Goal: Information Seeking & Learning: Compare options

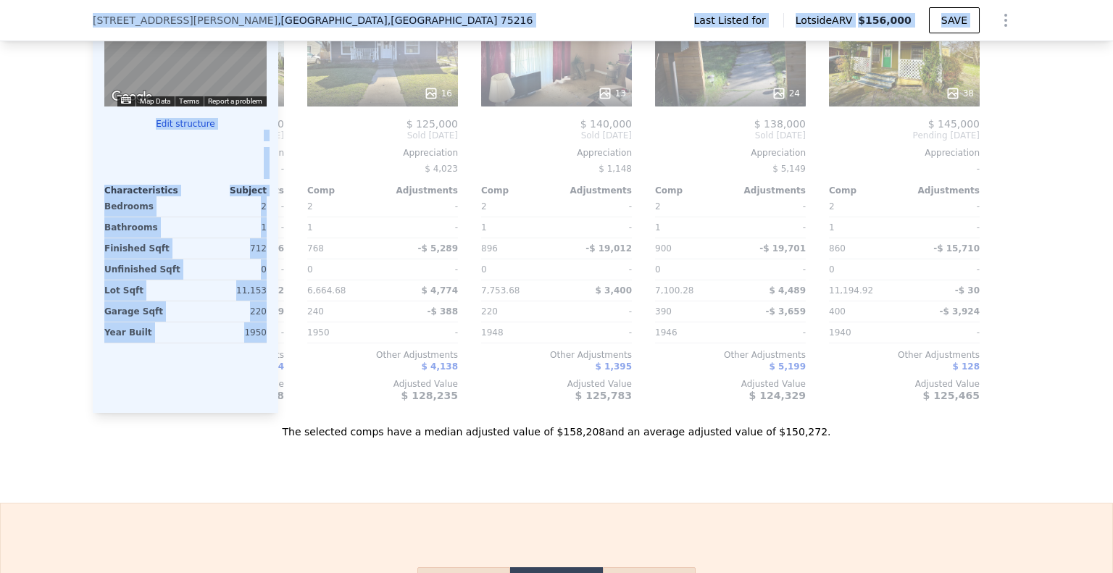
scroll to position [1420, 0]
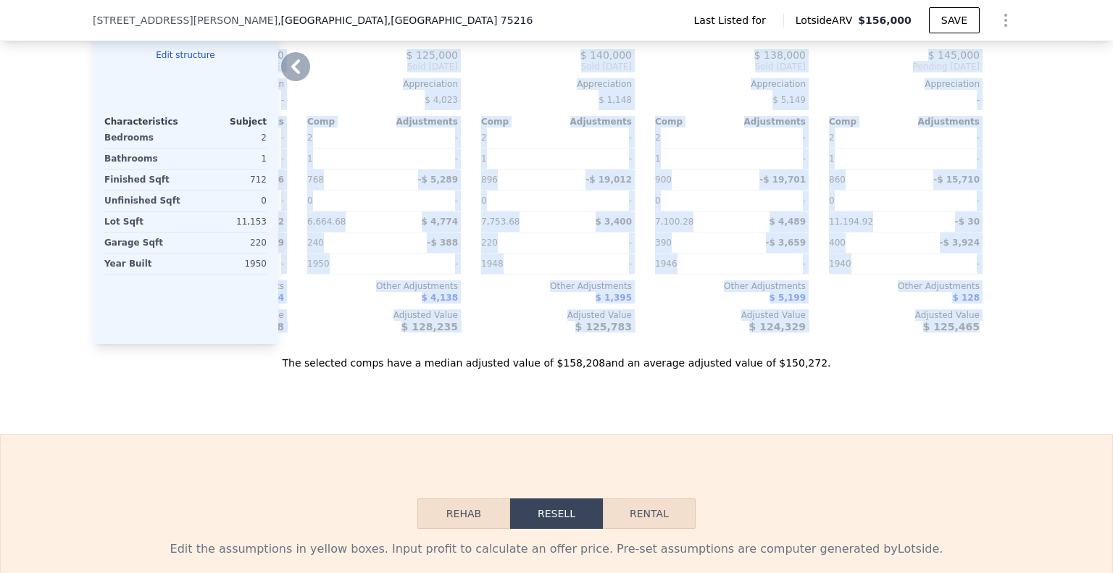
drag, startPoint x: 278, startPoint y: 328, endPoint x: 986, endPoint y: 338, distance: 708.1
click at [1002, 336] on div "Comp A ( 0.46 miles) [STREET_ADDRESS] 17 $ 180,000 Sold [DATE] Appreciation $ 1…" at bounding box center [649, 111] width 742 height 466
copy div "Lore I ( 8.86 dolor) 9526 Sitame Con ADIPIS # 33247152 31 $ 568,511 Elit Sed 15…"
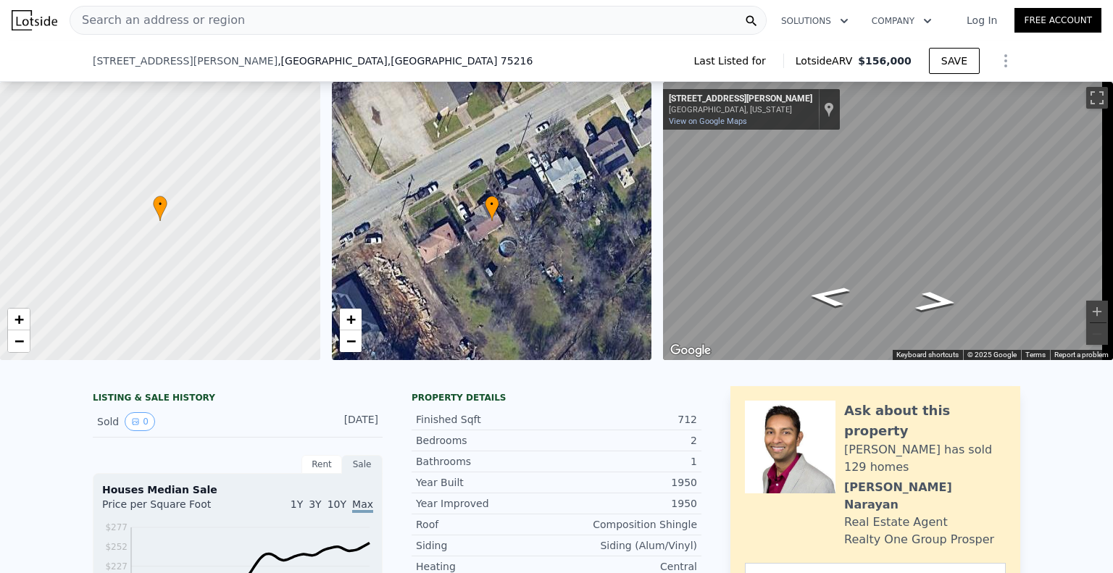
scroll to position [864, 0]
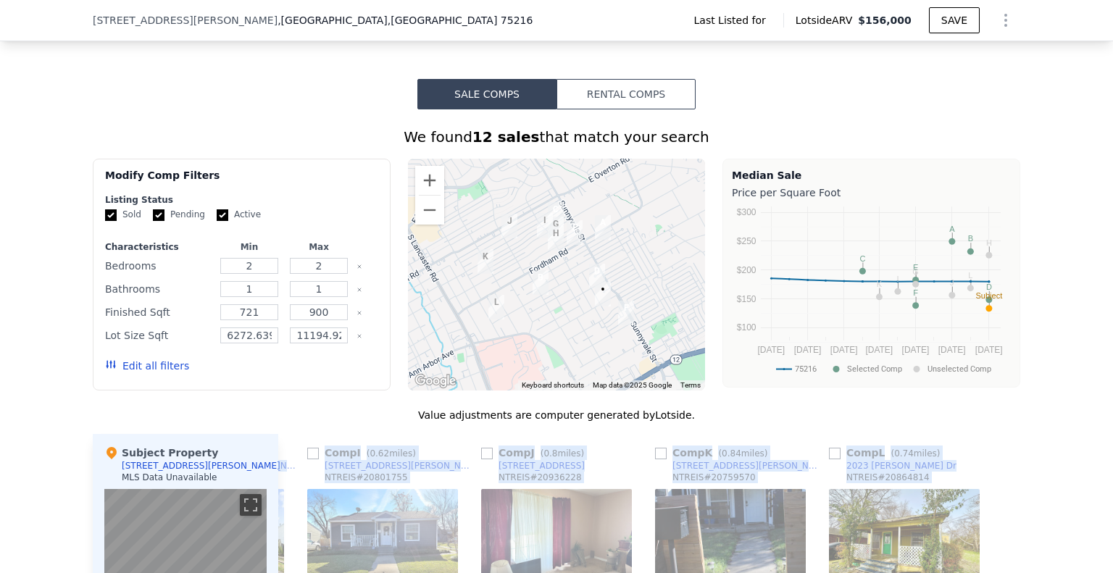
click at [620, 242] on div at bounding box center [557, 275] width 298 height 232
click at [646, 109] on button "Rental Comps" at bounding box center [626, 94] width 139 height 30
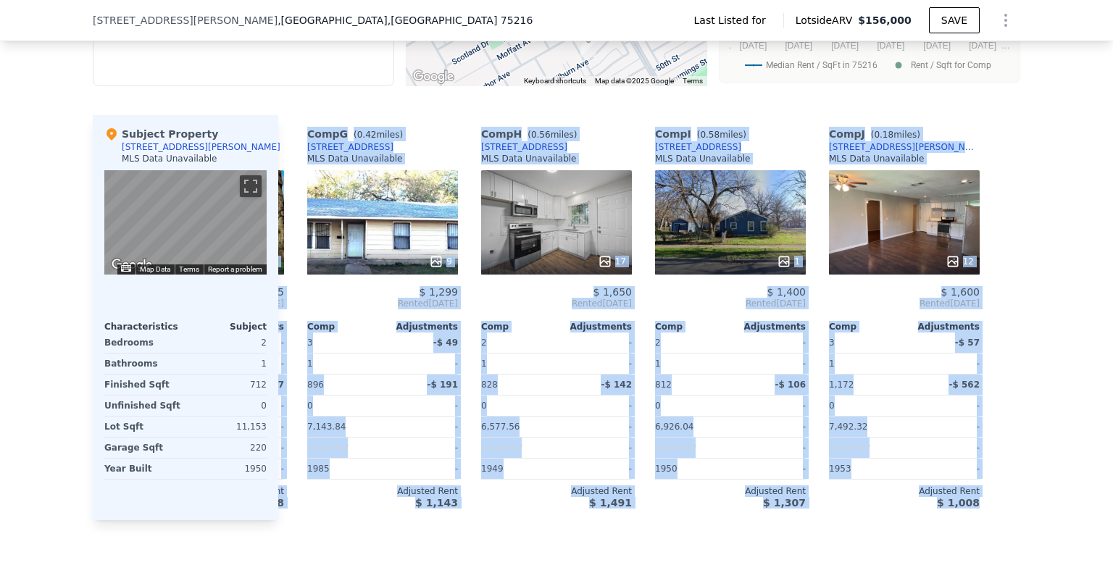
scroll to position [1315, 0]
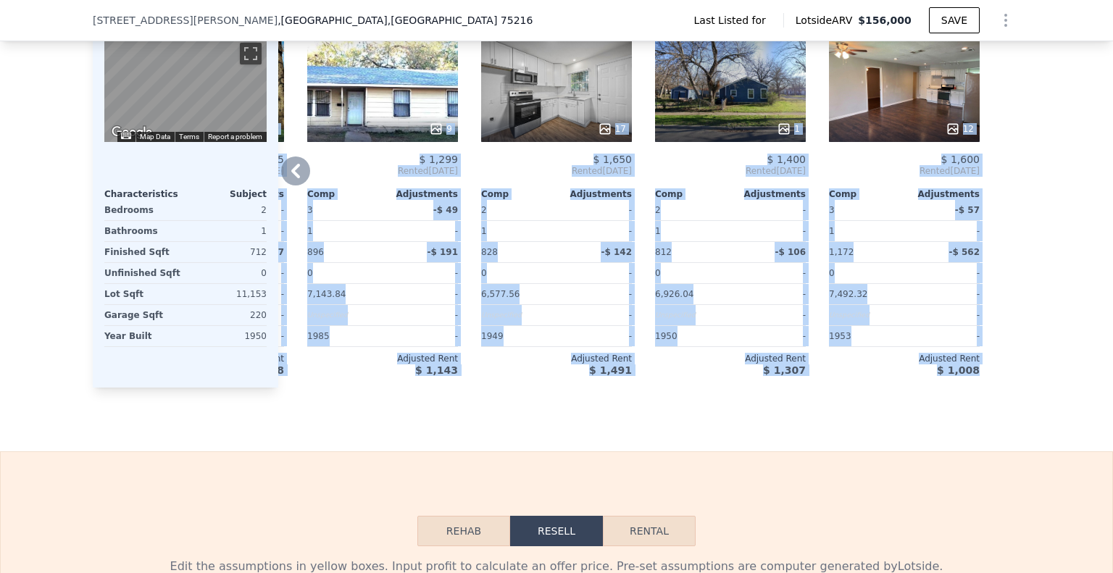
drag, startPoint x: 282, startPoint y: 185, endPoint x: 933, endPoint y: 377, distance: 678.5
click at [985, 388] on div "Comp A ( 0.31 miles) [STREET_ADDRESS][PERSON_NAME] MLS Data Unavailable 26 $ 1,…" at bounding box center [649, 185] width 742 height 405
copy div "Comp A ( 0.31 miles) [STREET_ADDRESS][PERSON_NAME] MLS Data Unavailable 26 $ 1,…"
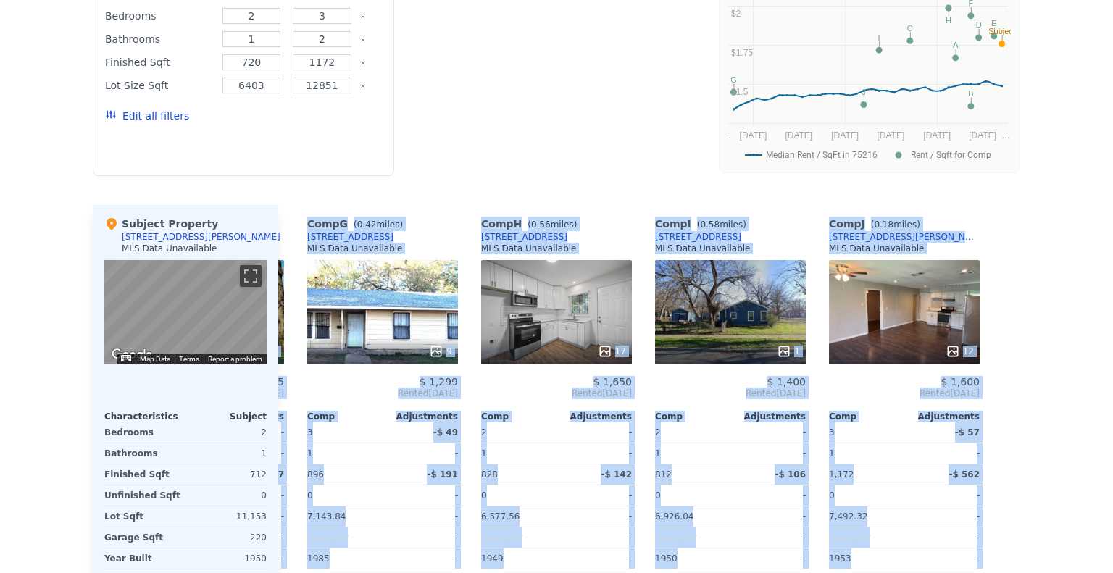
scroll to position [0, 0]
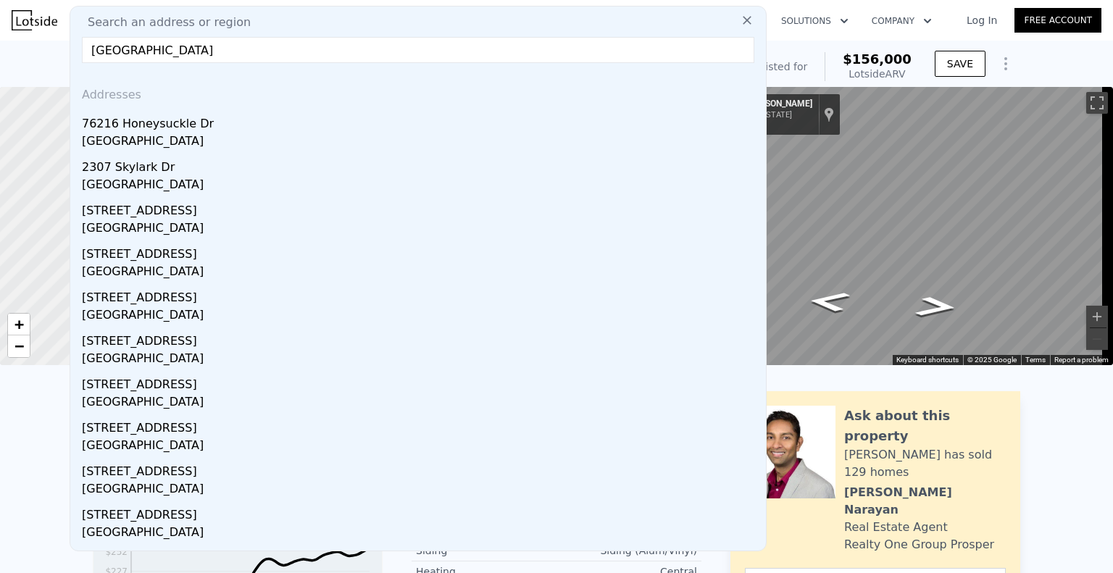
click at [93, 43] on input "[GEOGRAPHIC_DATA]" at bounding box center [418, 50] width 672 height 26
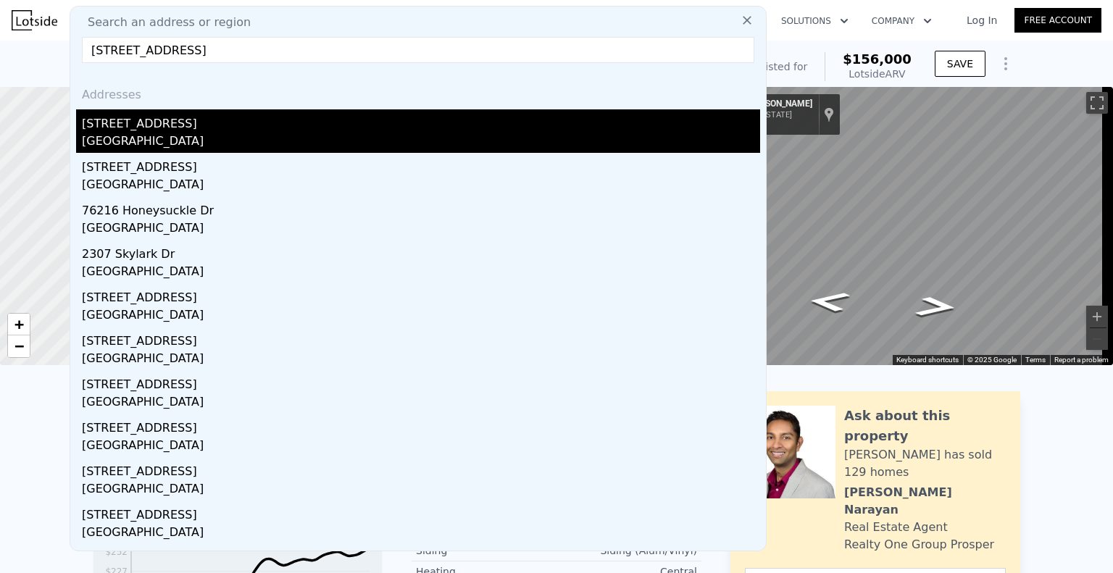
type input "[STREET_ADDRESS]"
click at [257, 138] on div "[GEOGRAPHIC_DATA]" at bounding box center [421, 143] width 678 height 20
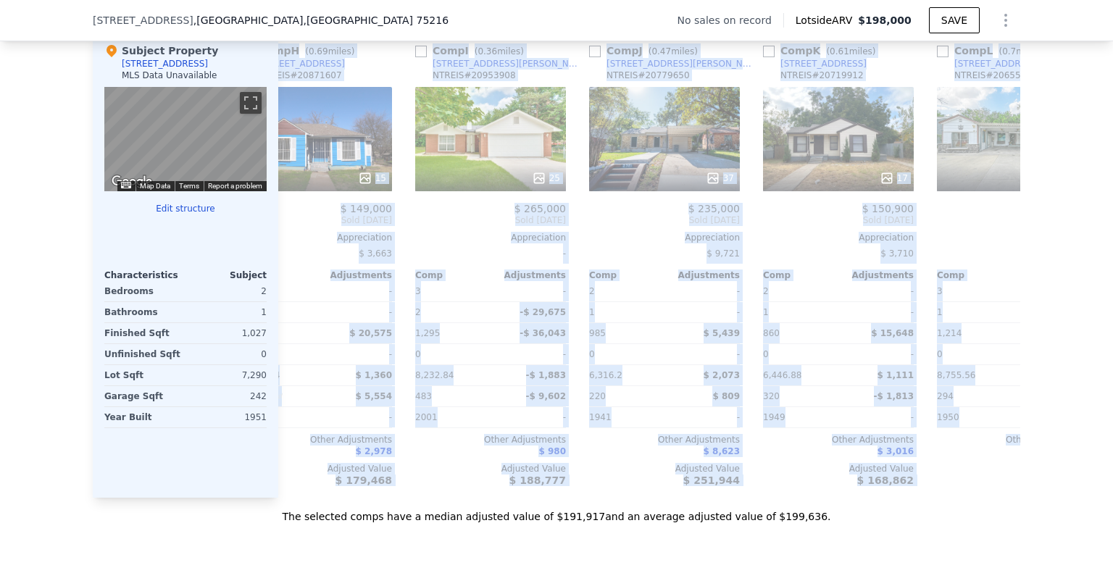
scroll to position [0, 1380]
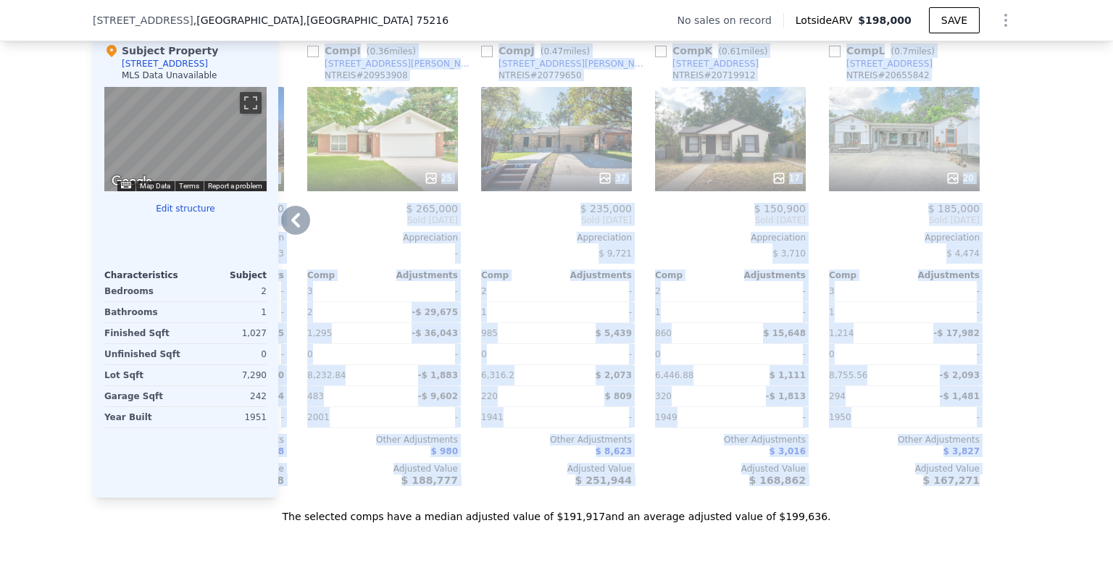
drag, startPoint x: 304, startPoint y: 101, endPoint x: 1009, endPoint y: 471, distance: 796.1
click at [1009, 471] on div "Comp A ( 0.27 miles) [STREET_ADDRESS][PERSON_NAME] 19 $ 179,700 Sold [DATE] App…" at bounding box center [649, 265] width 742 height 466
copy div "Lore I ( 1.45 dolor) 7180 Sitamet Con ADIPIS # 99617884 32 $ 662,243 Elit Sed 5…"
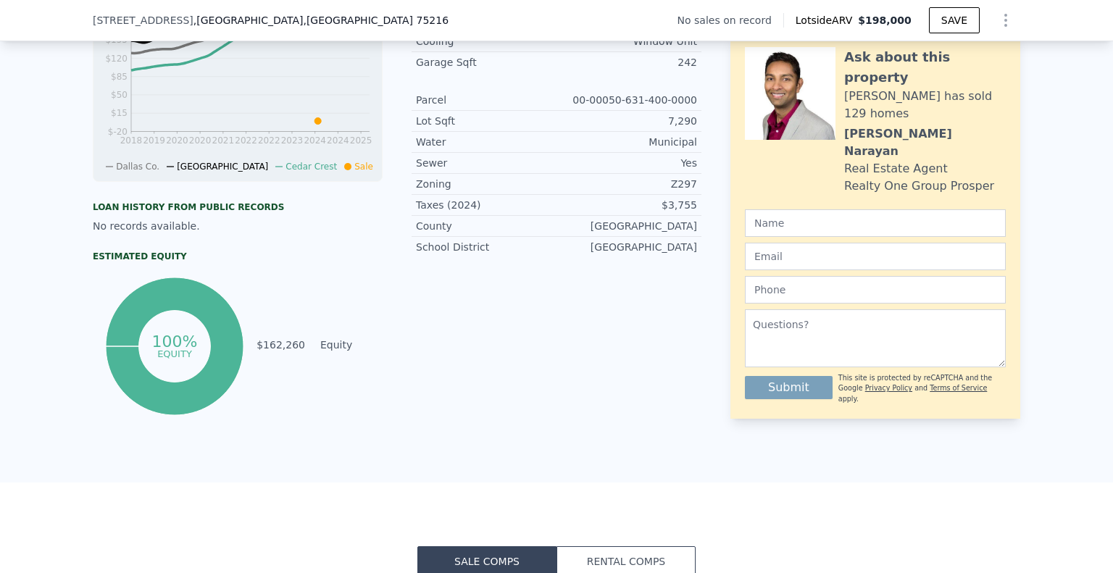
scroll to position [836, 0]
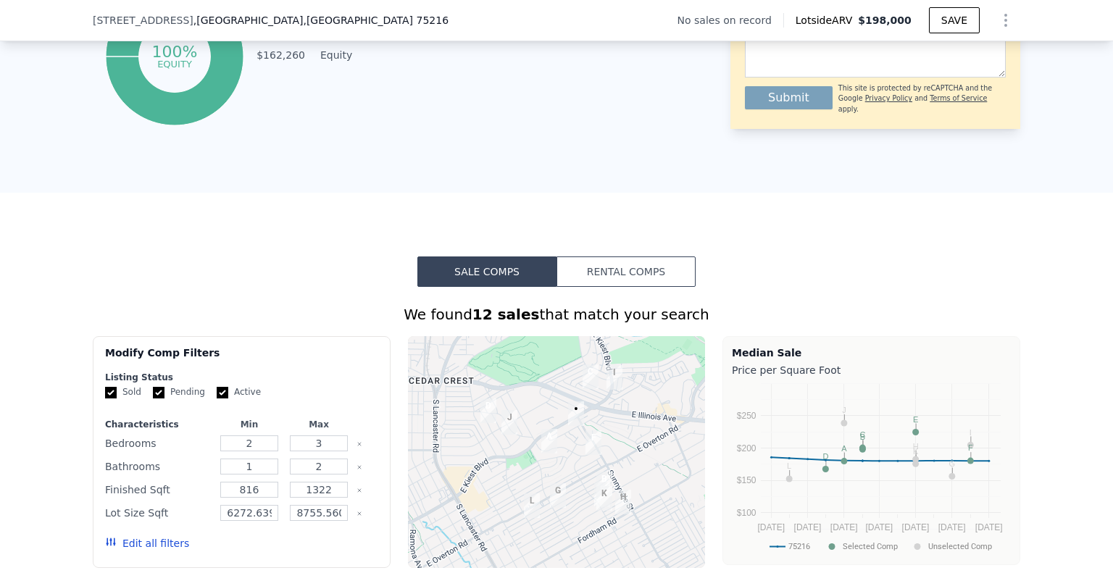
click at [631, 275] on button "Rental Comps" at bounding box center [626, 272] width 139 height 30
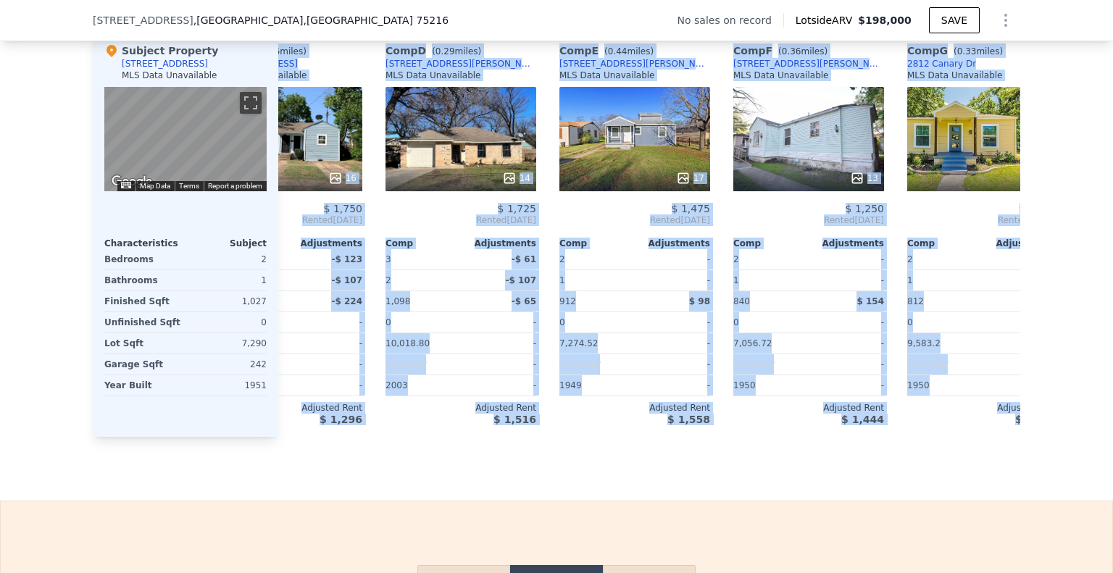
scroll to position [0, 1032]
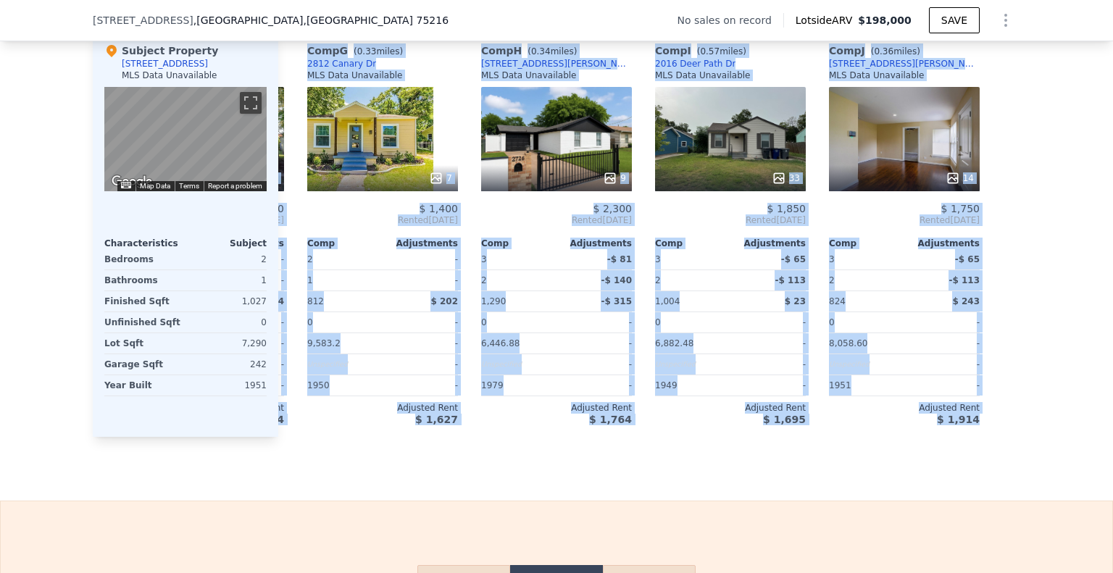
drag, startPoint x: 285, startPoint y: 59, endPoint x: 1033, endPoint y: 425, distance: 832.3
click at [1033, 425] on div "We found 10 rentals that match your search Listings provided by . Filters Map P…" at bounding box center [556, 72] width 1113 height 730
copy div "Comp A ( 0.20 miles) [STREET_ADDRESS][PERSON_NAME] MLS Data Unavailable 5 $ 1,6…"
